Goal: Task Accomplishment & Management: Use online tool/utility

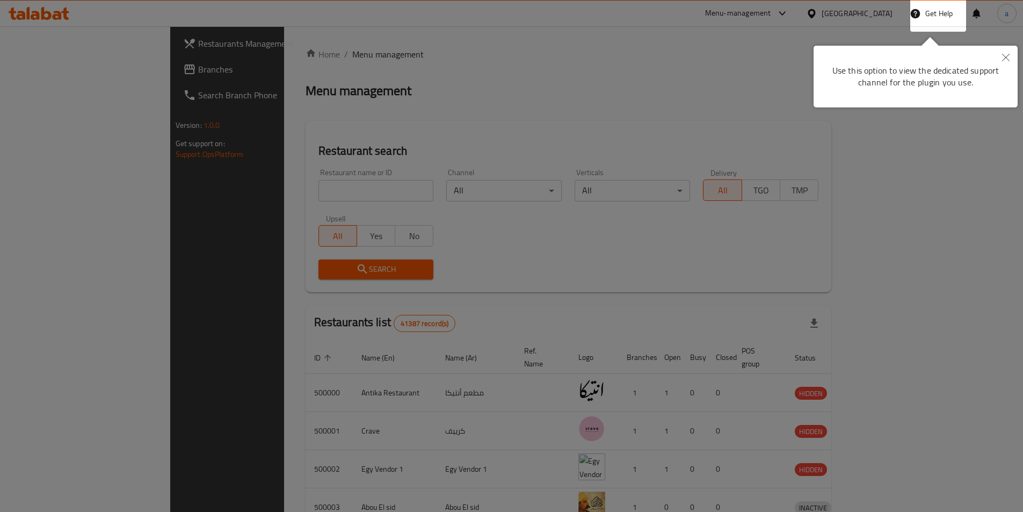
click at [364, 98] on div at bounding box center [511, 256] width 1023 height 512
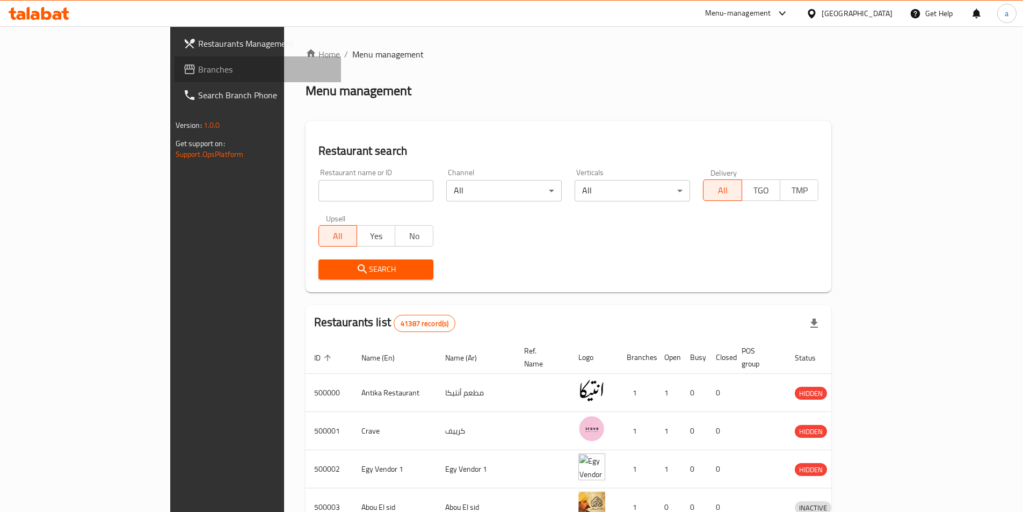
click at [198, 65] on span "Branches" at bounding box center [265, 69] width 134 height 13
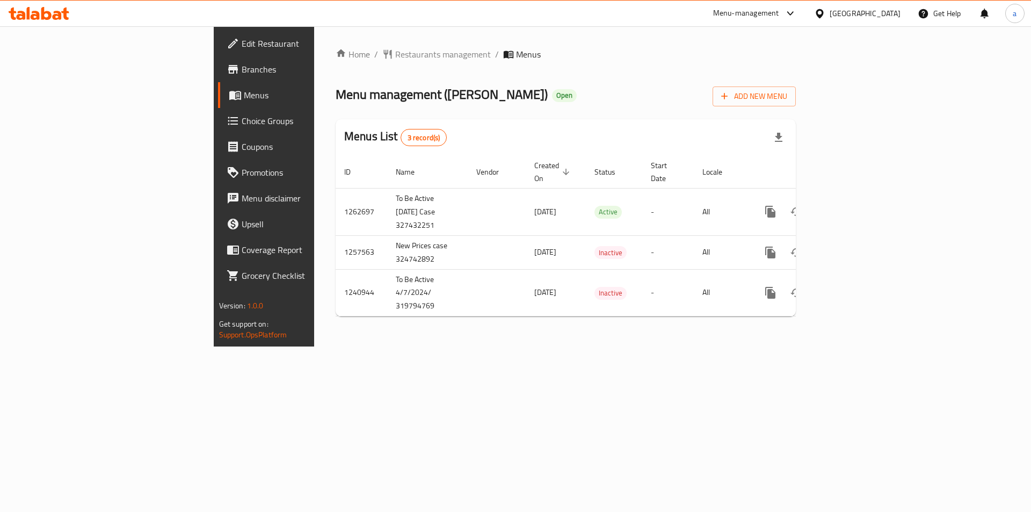
click at [244, 99] on span "Menus" at bounding box center [311, 95] width 134 height 13
click at [242, 69] on span "Branches" at bounding box center [310, 69] width 136 height 13
click at [242, 72] on span "Branches" at bounding box center [310, 69] width 136 height 13
click at [242, 70] on span "Branches" at bounding box center [310, 69] width 136 height 13
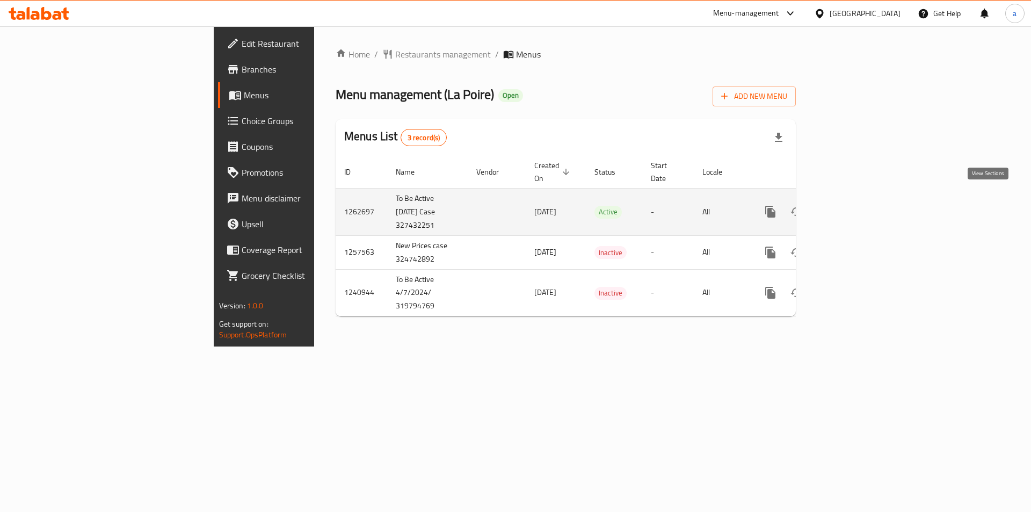
click at [854, 205] on icon "enhanced table" at bounding box center [847, 211] width 13 height 13
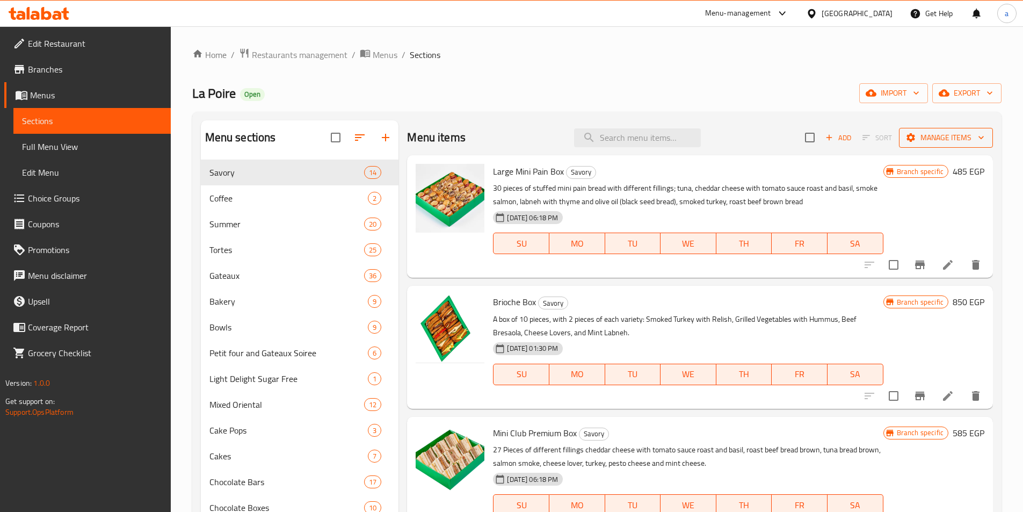
click at [962, 134] on span "Manage items" at bounding box center [945, 137] width 77 height 13
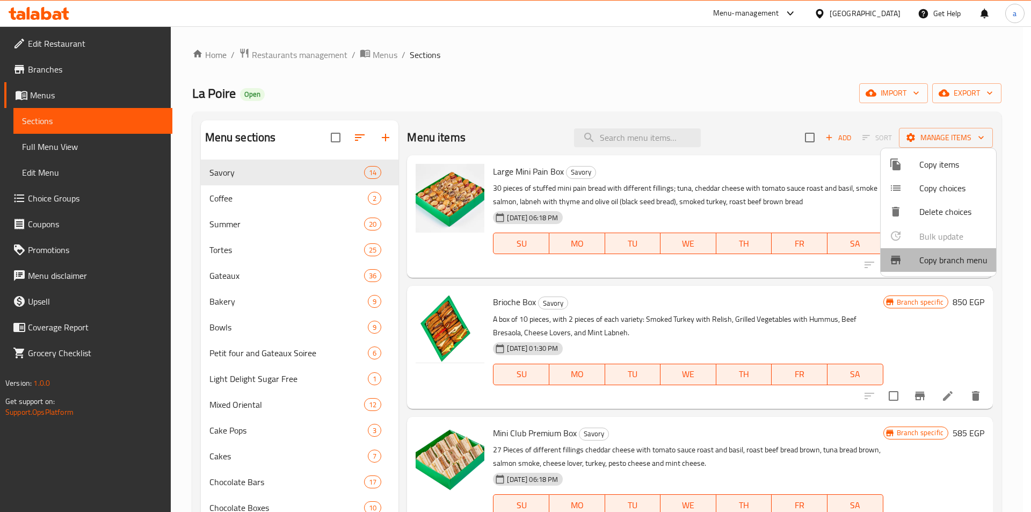
click at [921, 258] on span "Copy branch menu" at bounding box center [953, 259] width 68 height 13
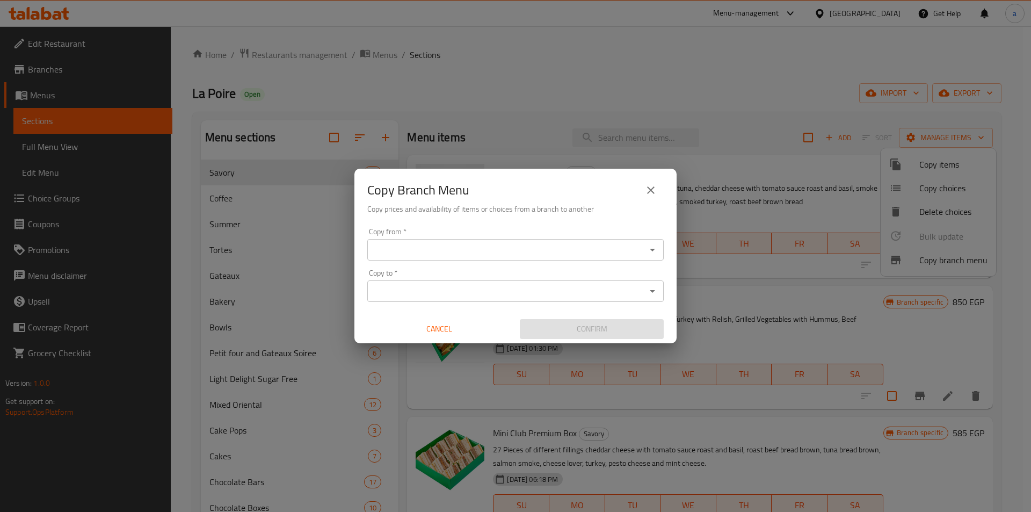
click at [490, 253] on input "Copy from   *" at bounding box center [506, 249] width 272 height 15
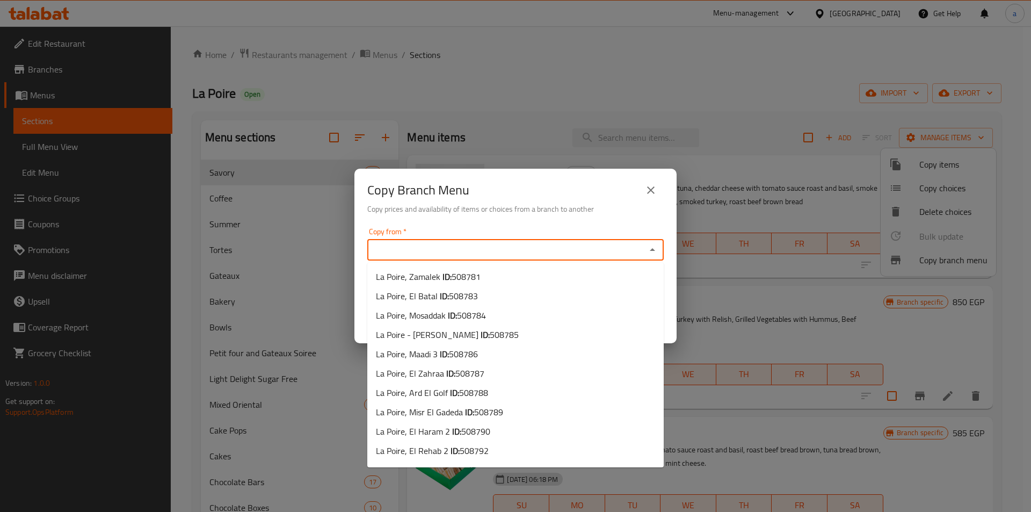
paste input "748648"
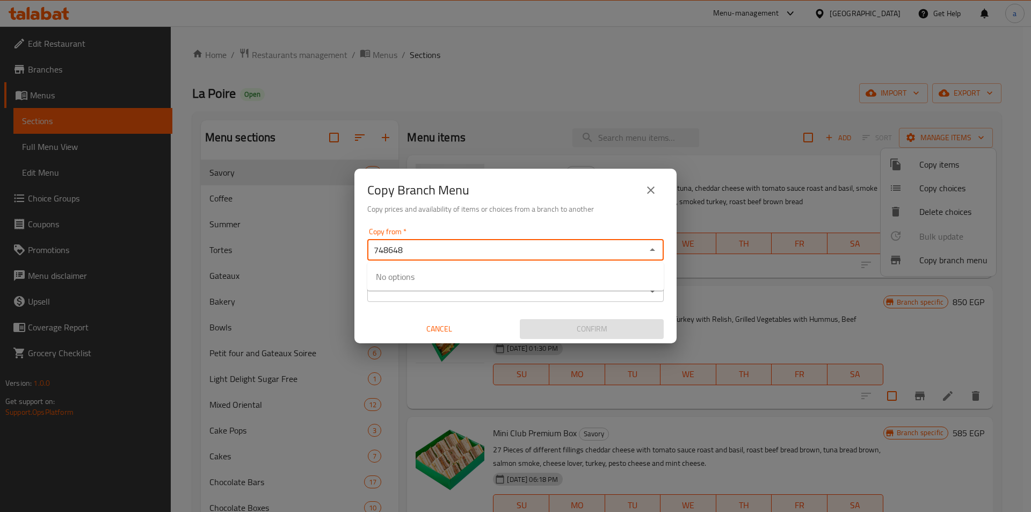
click at [652, 243] on icon "Close" at bounding box center [652, 249] width 13 height 13
click at [653, 248] on icon "Open" at bounding box center [652, 249] width 13 height 13
type input "7"
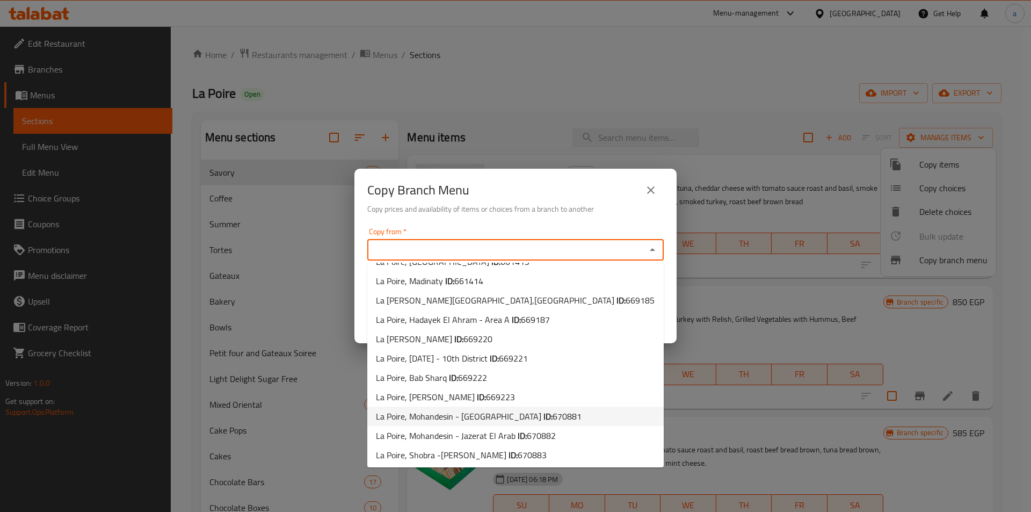
scroll to position [1234, 0]
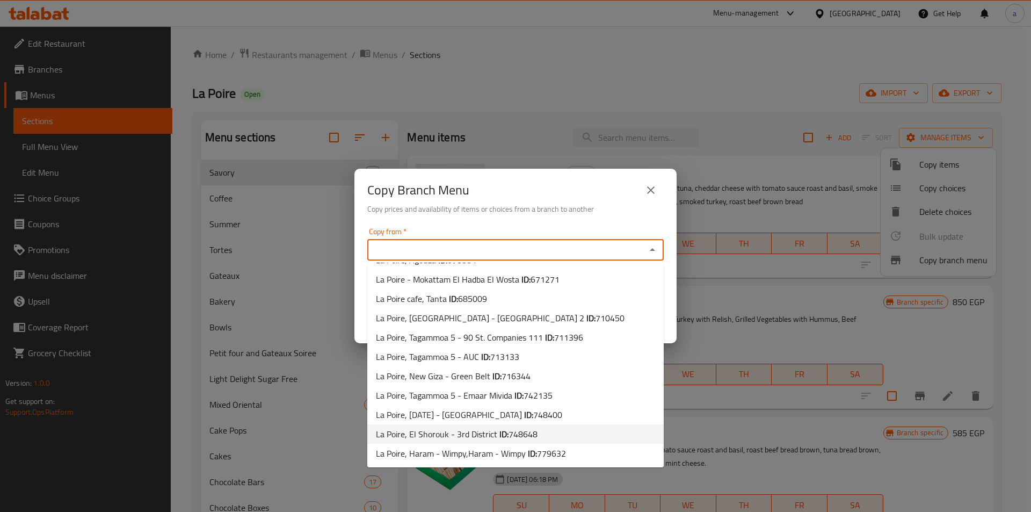
click at [474, 437] on span "La Poire, El Shorouk - 3rd District ID: 748648" at bounding box center [457, 433] width 162 height 13
type input "La Poire, El Shorouk - 3rd District"
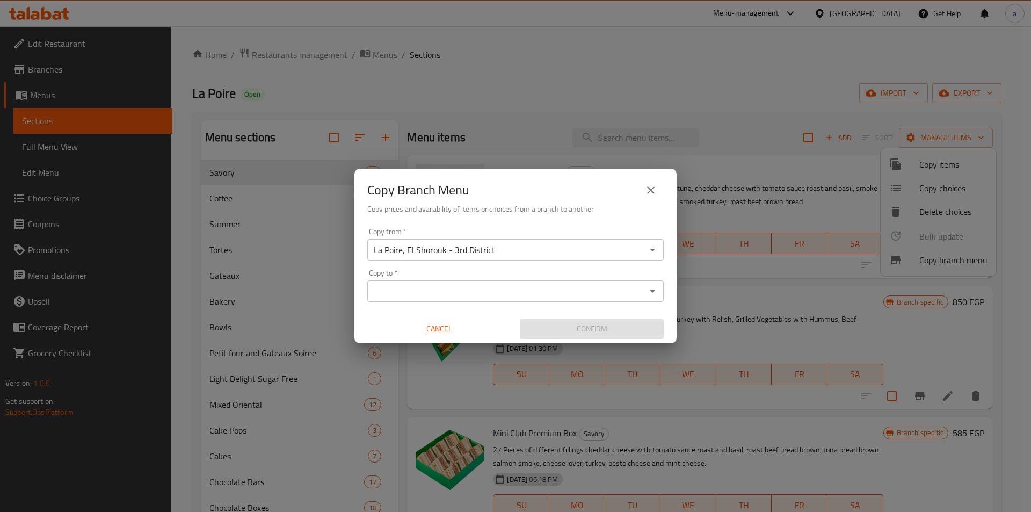
click at [549, 292] on input "Copy to   *" at bounding box center [506, 290] width 272 height 15
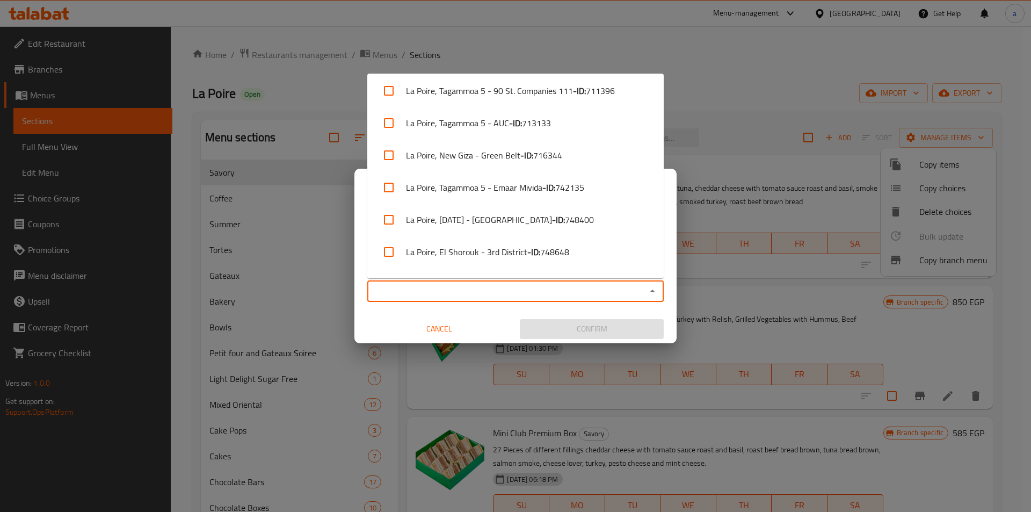
scroll to position [2187, 0]
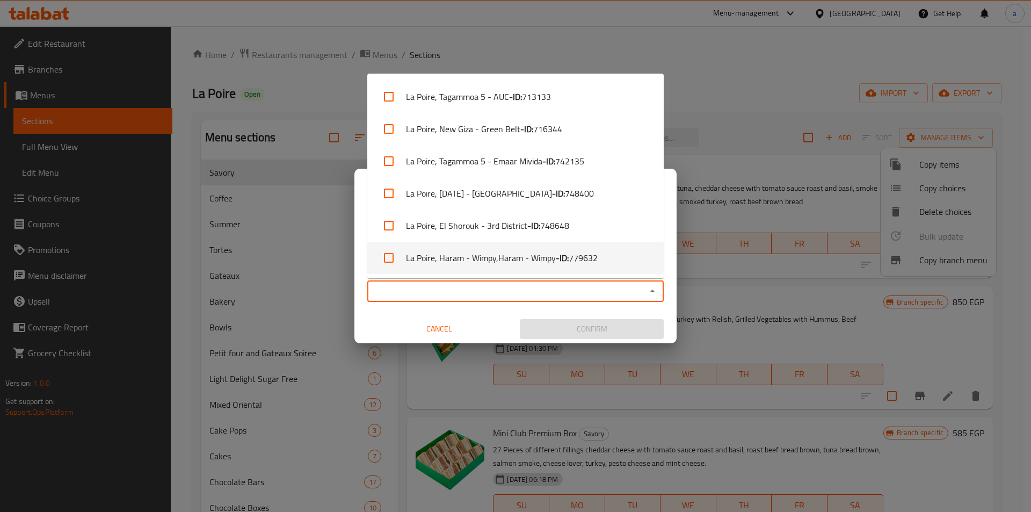
click at [580, 255] on span "779632" at bounding box center [582, 257] width 29 height 13
checkbox input "true"
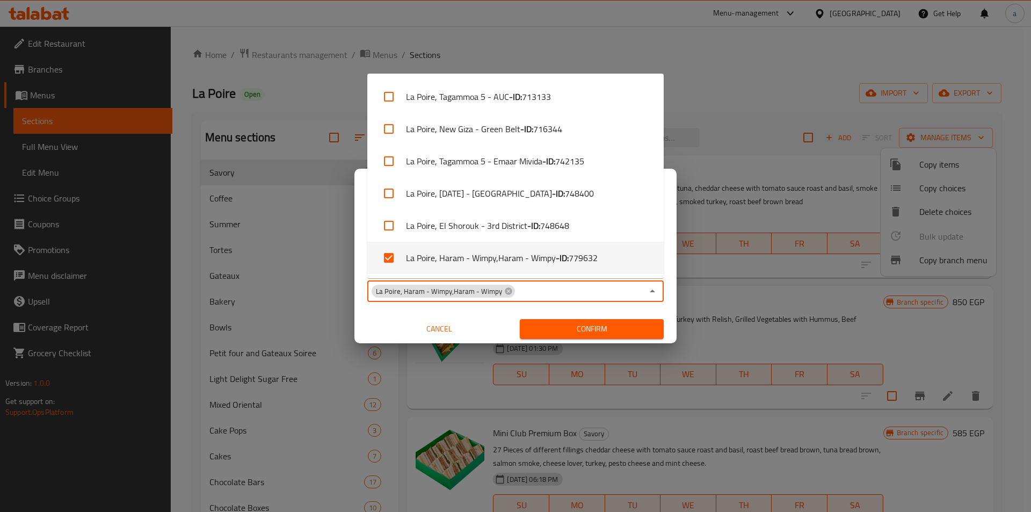
click at [600, 293] on input "Copy to   *" at bounding box center [579, 290] width 127 height 15
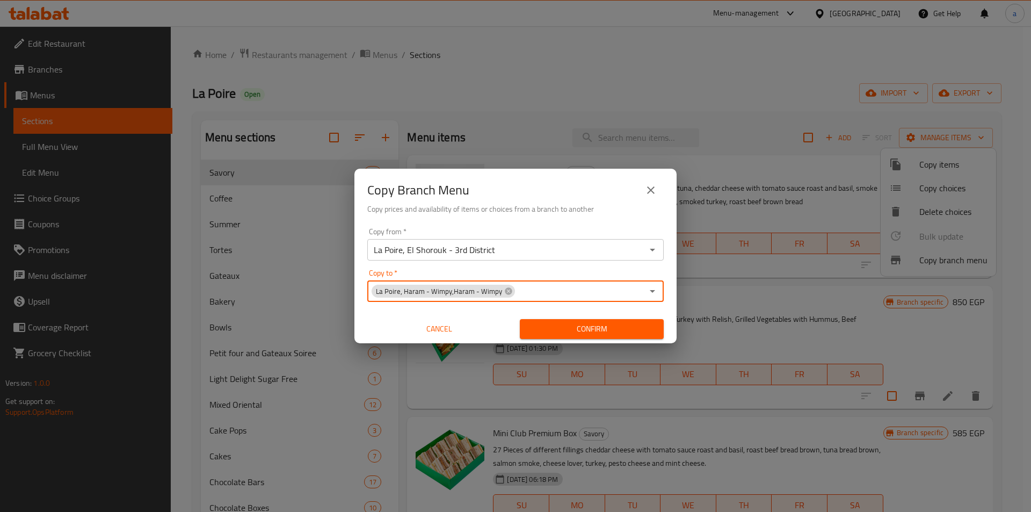
click at [546, 252] on input "La Poire, El Shorouk - 3rd District" at bounding box center [506, 249] width 272 height 15
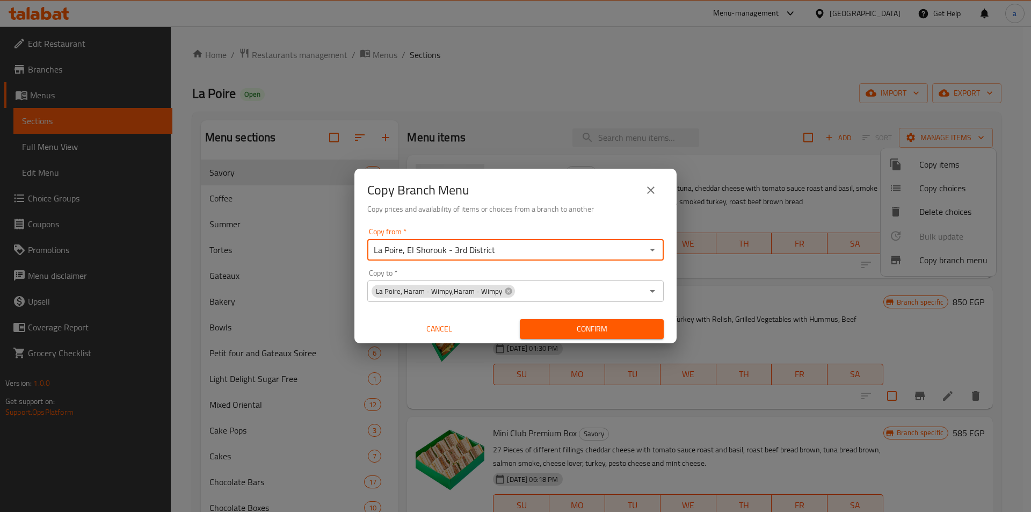
click at [654, 249] on icon "Open" at bounding box center [652, 250] width 5 height 3
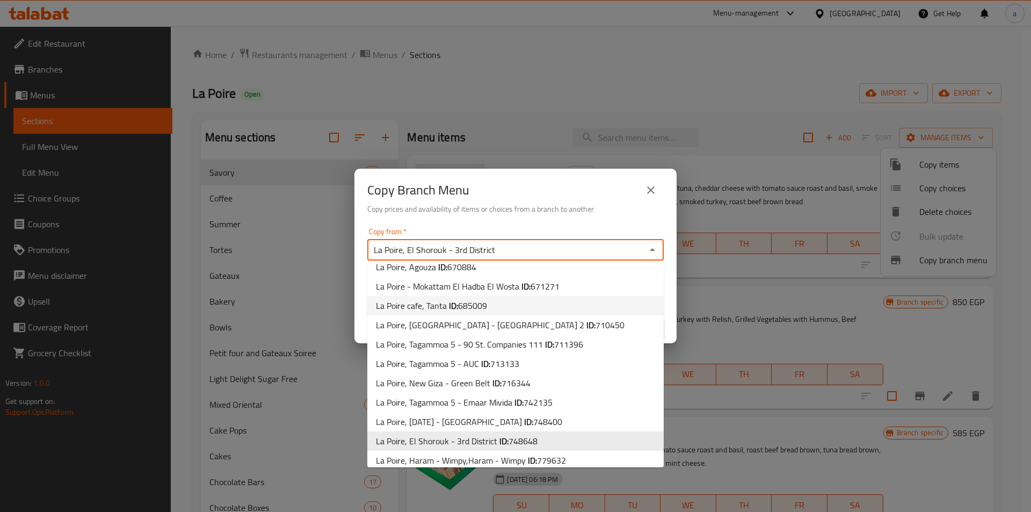
scroll to position [1234, 0]
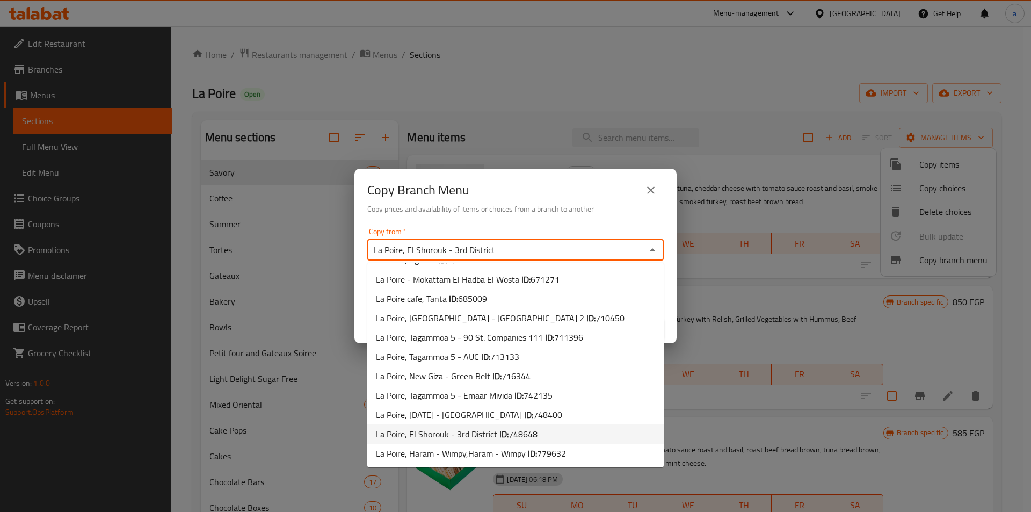
click at [605, 430] on li "La Poire, El Shorouk - 3rd District ID: 748648" at bounding box center [515, 433] width 296 height 19
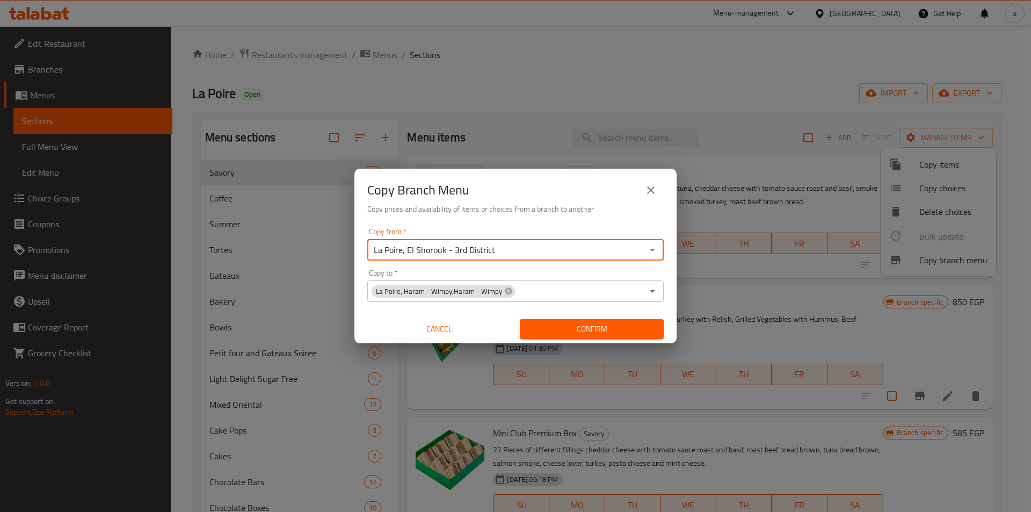
click at [558, 295] on input "Copy to   *" at bounding box center [579, 290] width 127 height 15
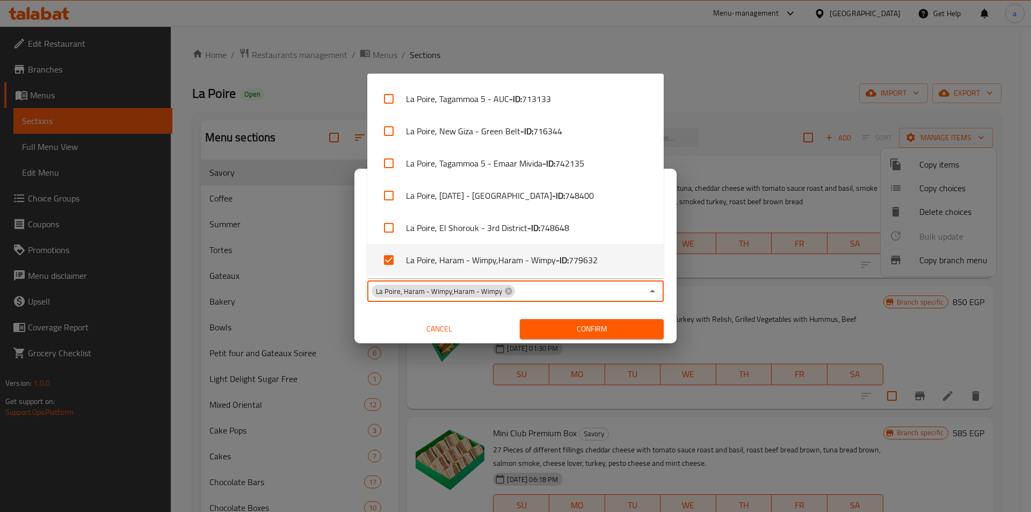
scroll to position [2187, 0]
click at [601, 291] on input "Copy to   *" at bounding box center [579, 290] width 127 height 15
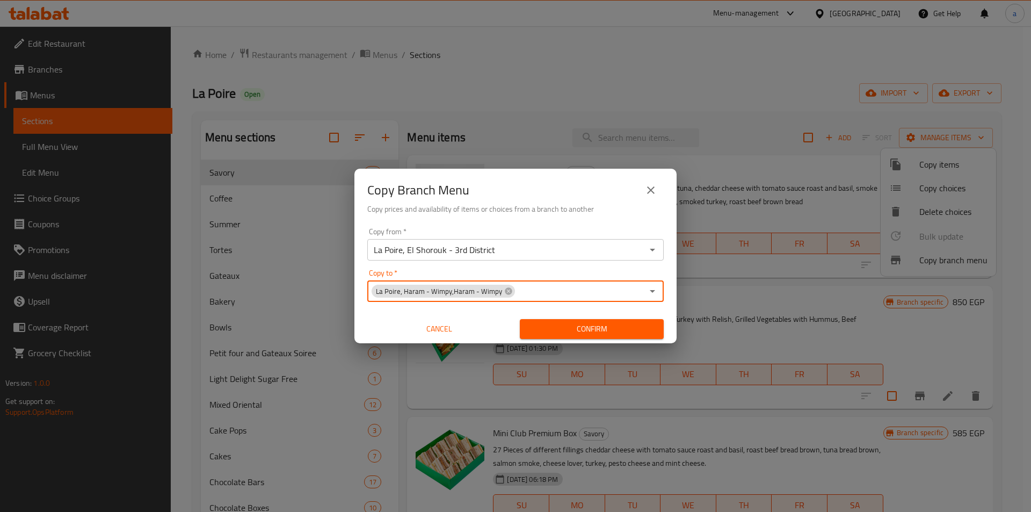
click at [599, 330] on span "Confirm" at bounding box center [591, 328] width 127 height 13
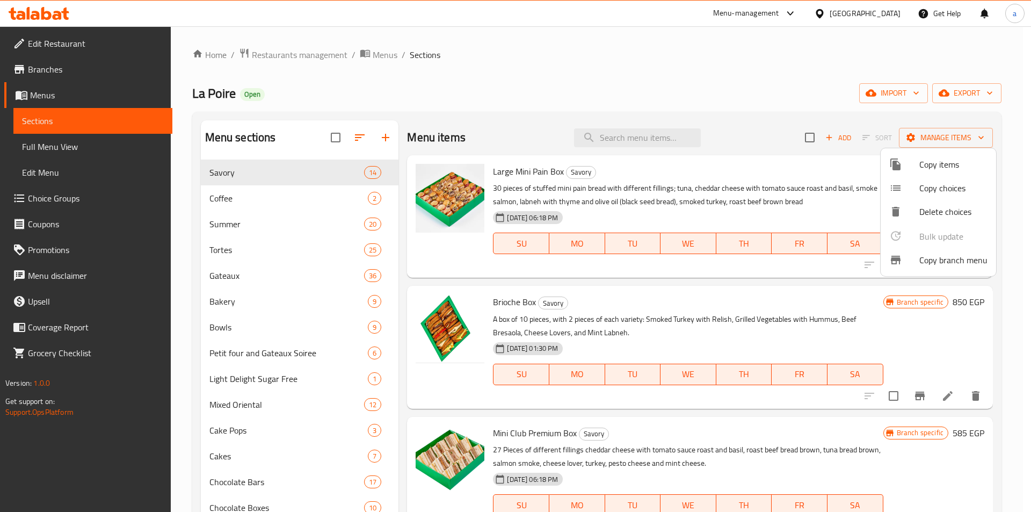
click at [56, 101] on div at bounding box center [515, 256] width 1031 height 512
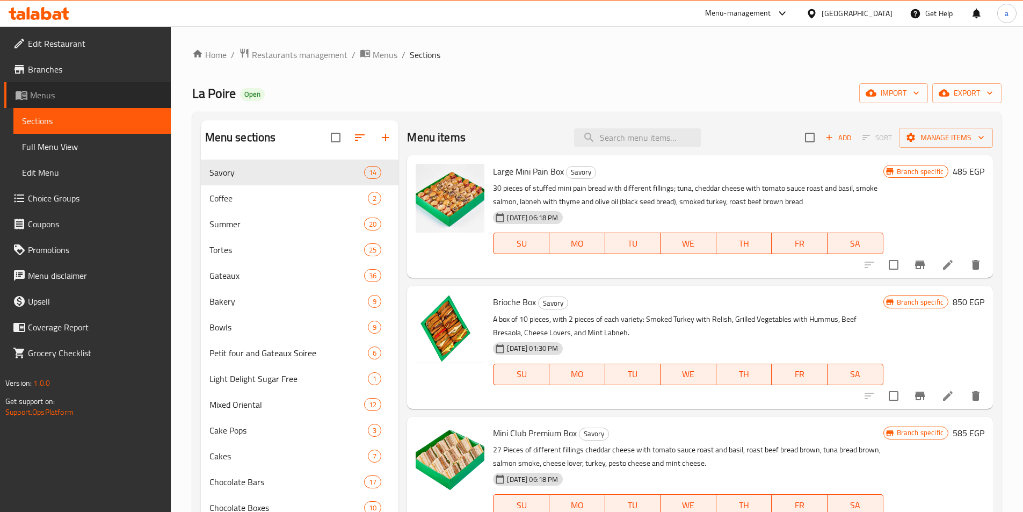
click at [61, 96] on span "Menus" at bounding box center [96, 95] width 132 height 13
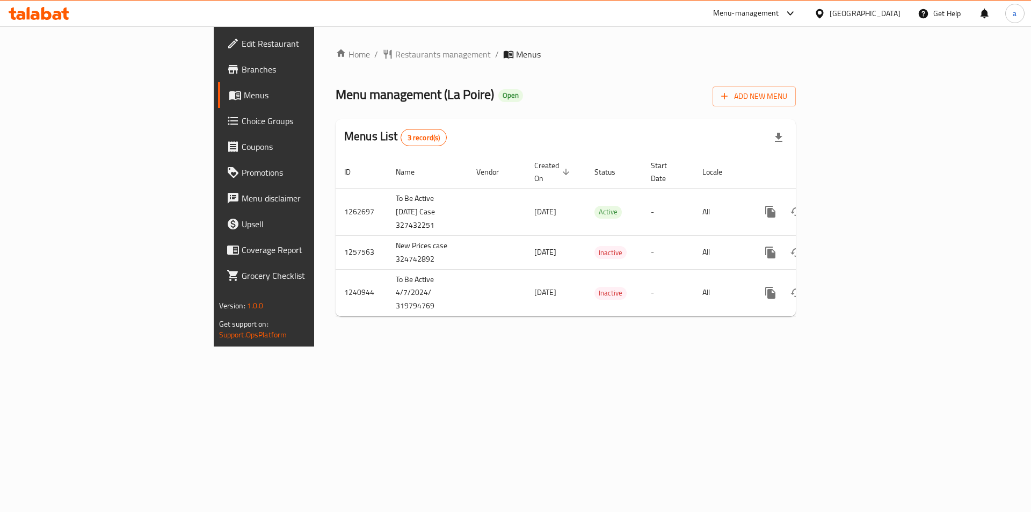
click at [242, 70] on span "Branches" at bounding box center [310, 69] width 136 height 13
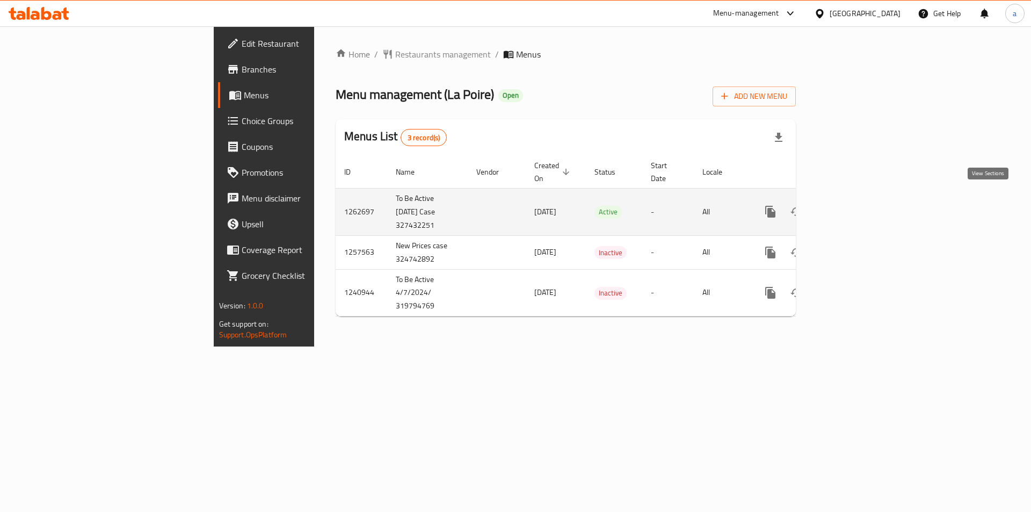
click at [854, 205] on icon "enhanced table" at bounding box center [847, 211] width 13 height 13
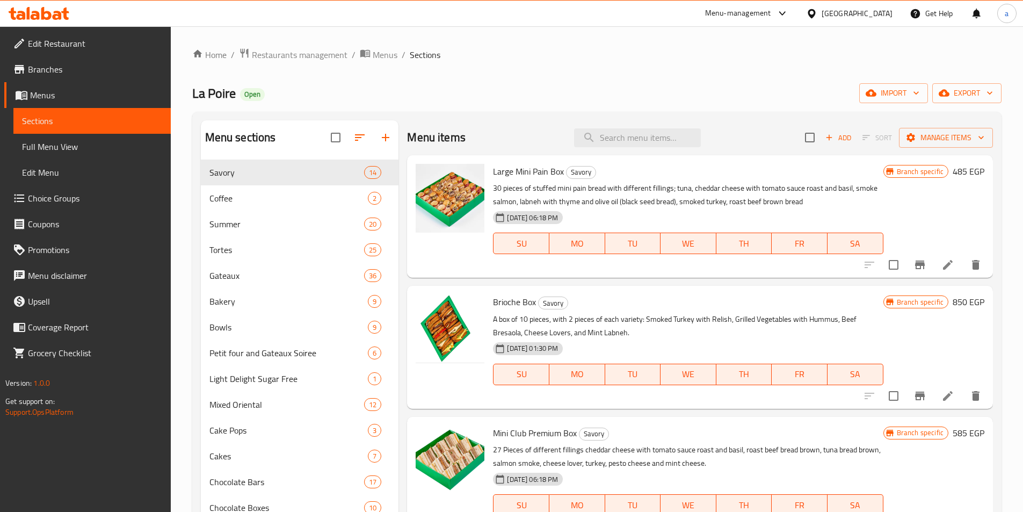
click at [90, 151] on span "Full Menu View" at bounding box center [92, 146] width 140 height 13
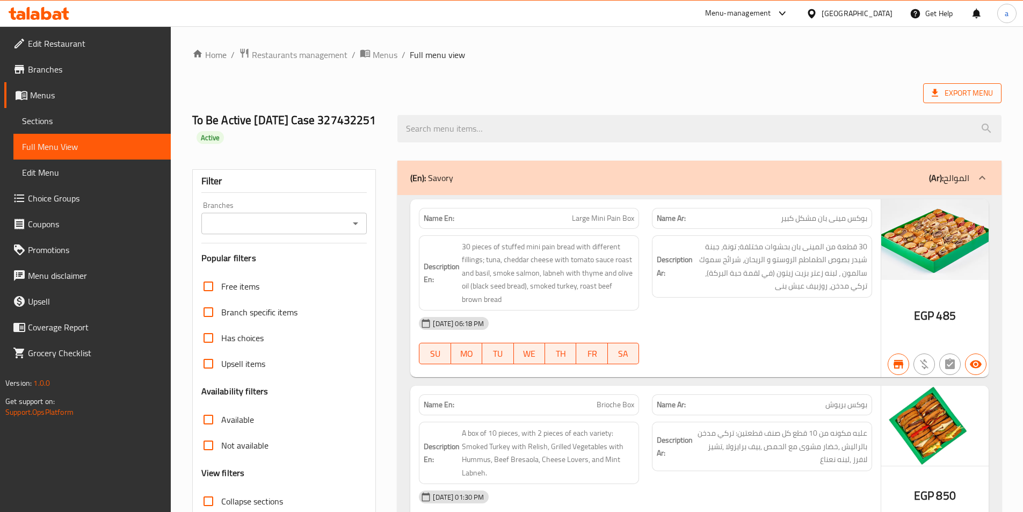
click at [957, 99] on span "Export Menu" at bounding box center [961, 92] width 61 height 13
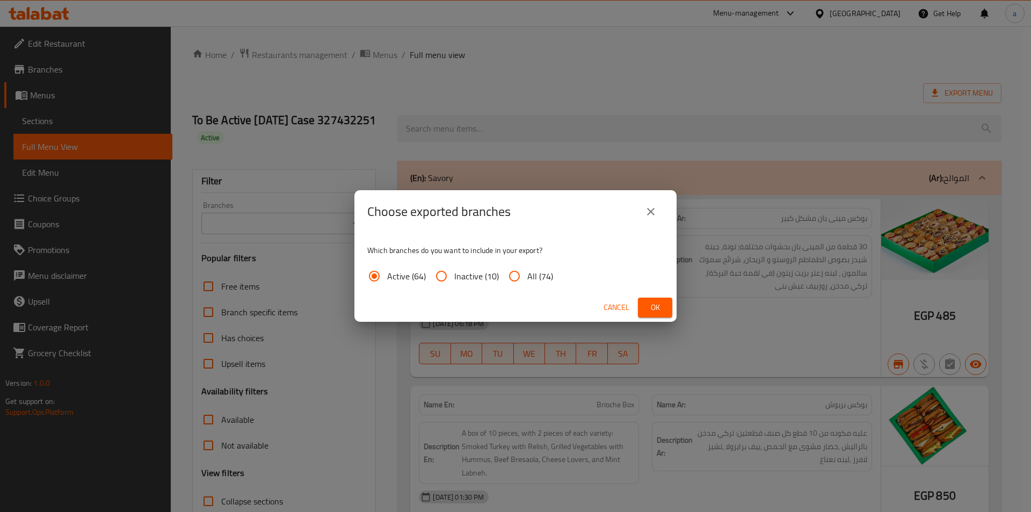
click at [514, 279] on input "All (74)" at bounding box center [514, 276] width 26 height 26
radio input "true"
click at [653, 307] on span "Ok" at bounding box center [654, 307] width 17 height 13
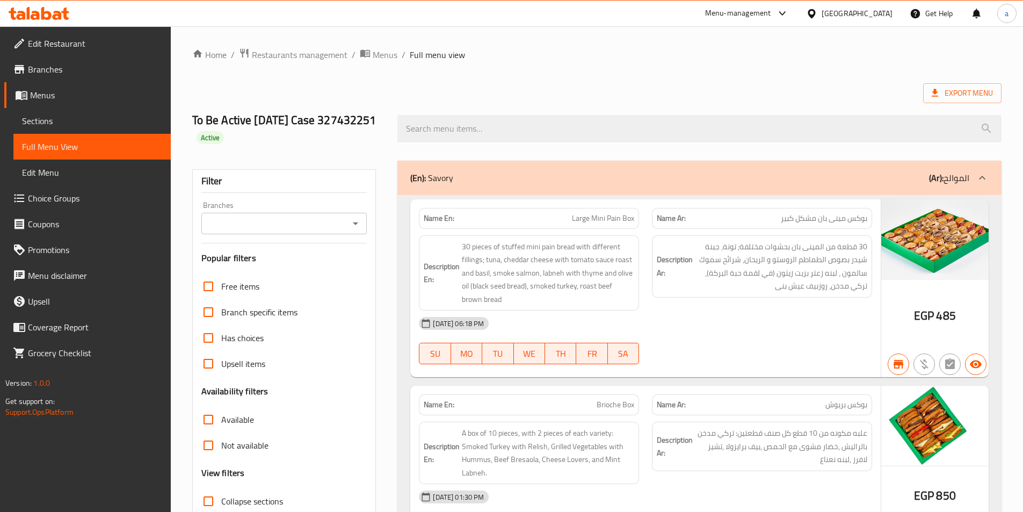
drag, startPoint x: 709, startPoint y: 90, endPoint x: 1010, endPoint y: 38, distance: 305.6
click at [709, 90] on div "Export Menu" at bounding box center [596, 93] width 809 height 20
click at [69, 94] on span "Menus" at bounding box center [96, 95] width 132 height 13
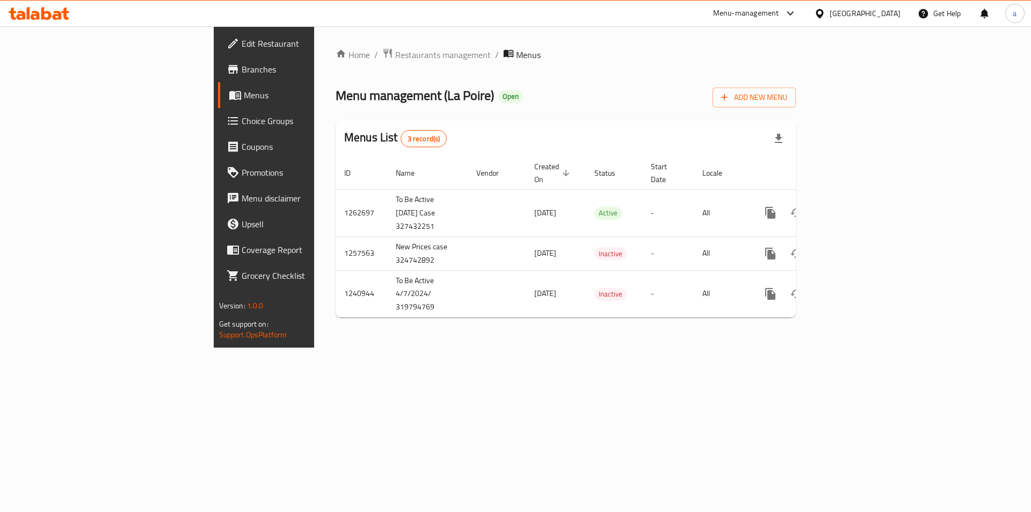
click at [242, 73] on span "Branches" at bounding box center [310, 69] width 136 height 13
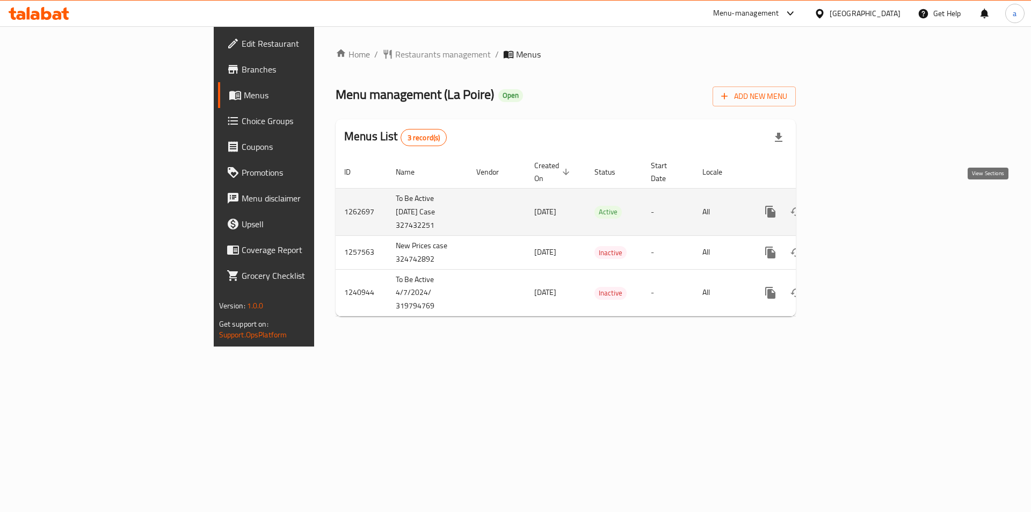
click at [854, 205] on icon "enhanced table" at bounding box center [847, 211] width 13 height 13
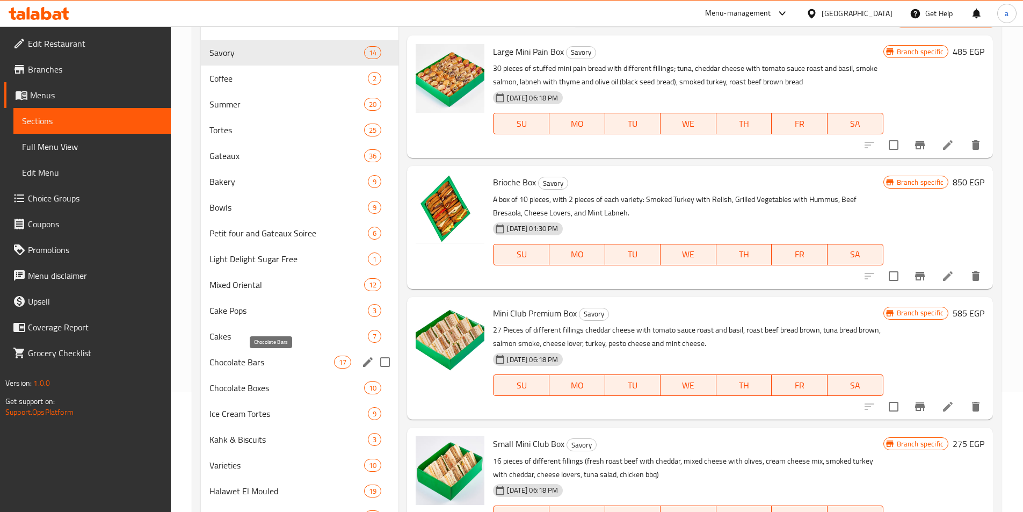
scroll to position [161, 0]
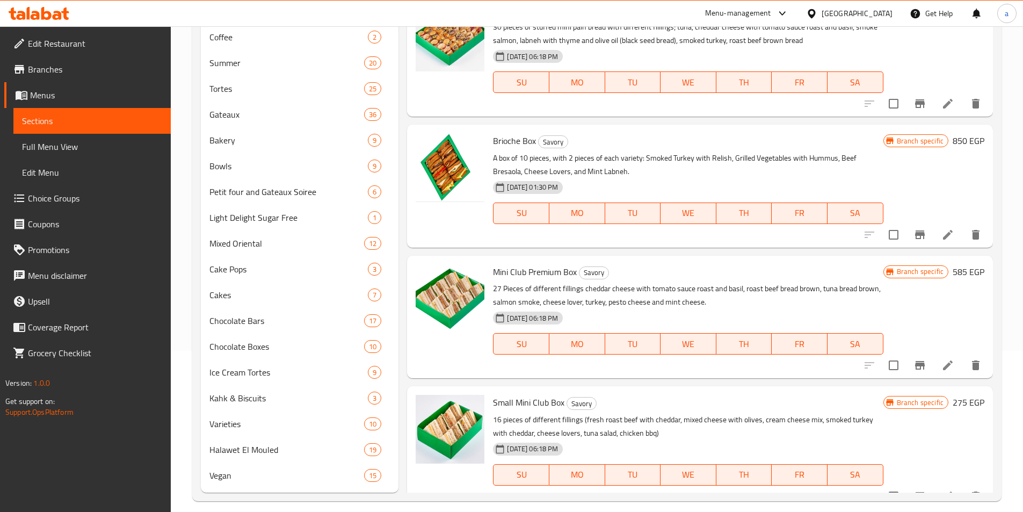
click at [78, 145] on span "Full Menu View" at bounding box center [92, 146] width 140 height 13
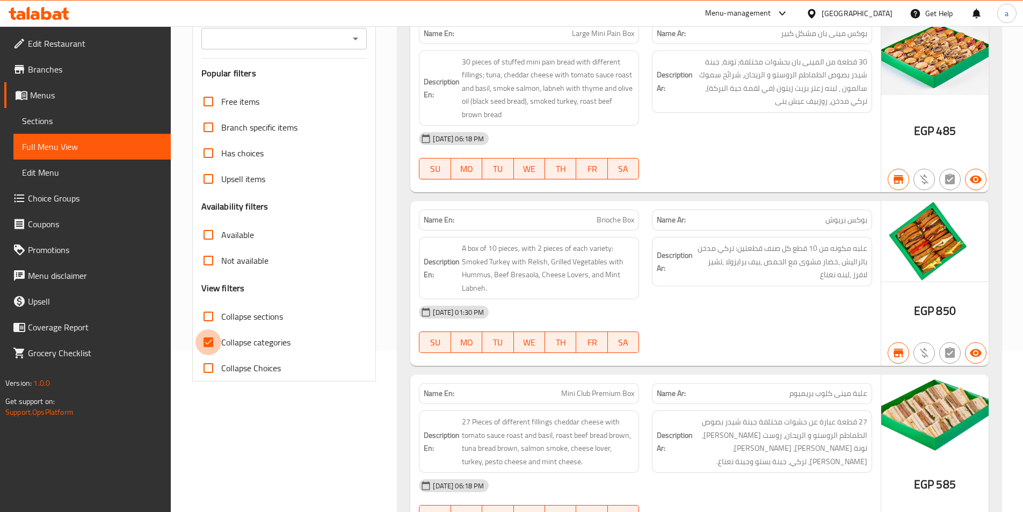
click at [209, 344] on input "Collapse categories" at bounding box center [208, 342] width 26 height 26
checkbox input "false"
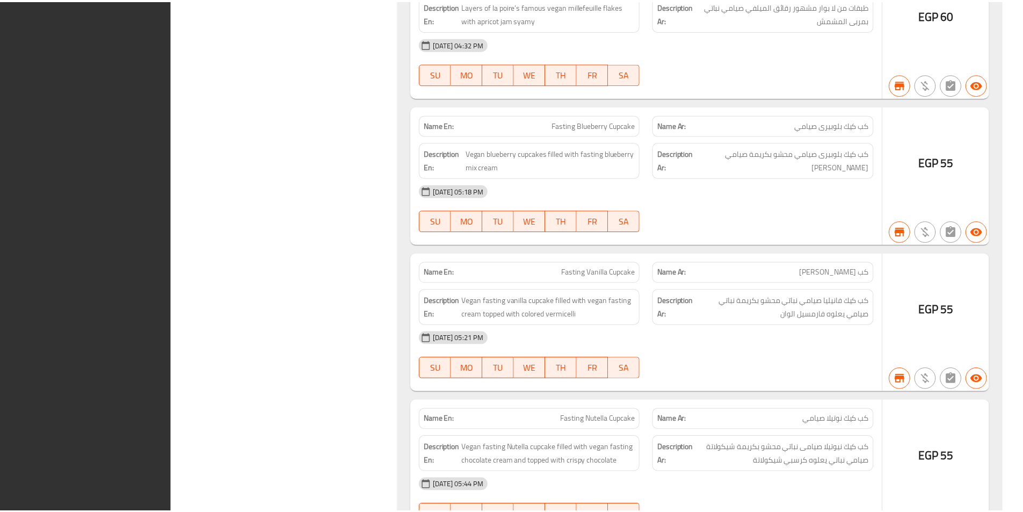
scroll to position [37127, 0]
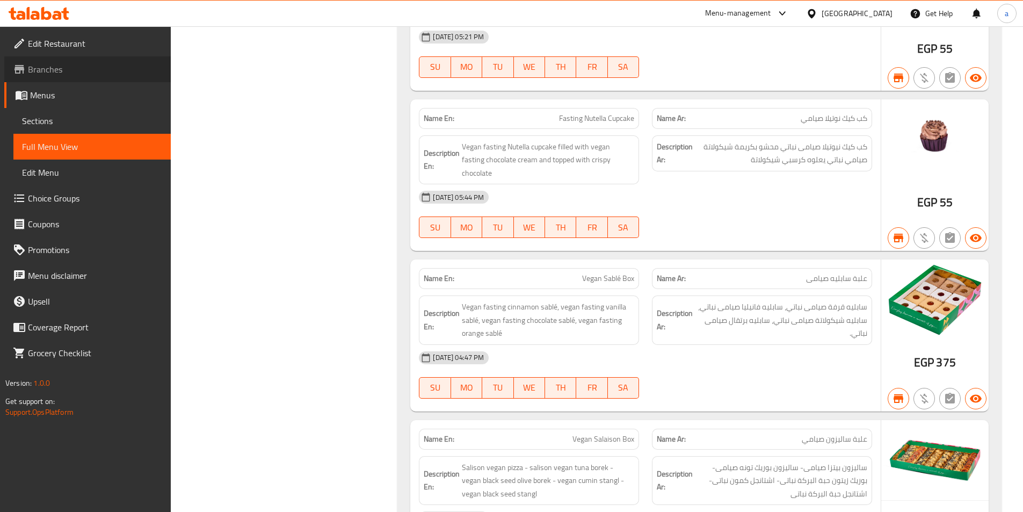
click at [76, 77] on link "Branches" at bounding box center [87, 69] width 166 height 26
